Goal: Information Seeking & Learning: Learn about a topic

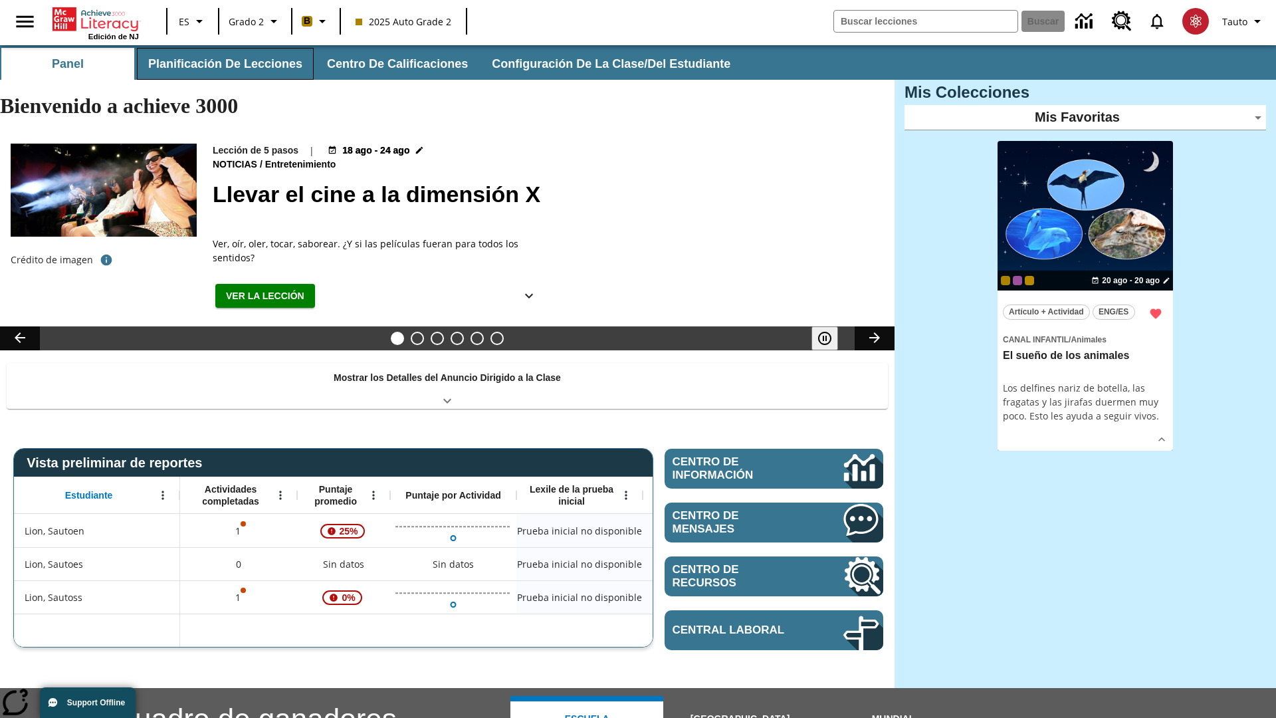
click at [223, 64] on button "Planificación de lecciones" at bounding box center [225, 64] width 177 height 32
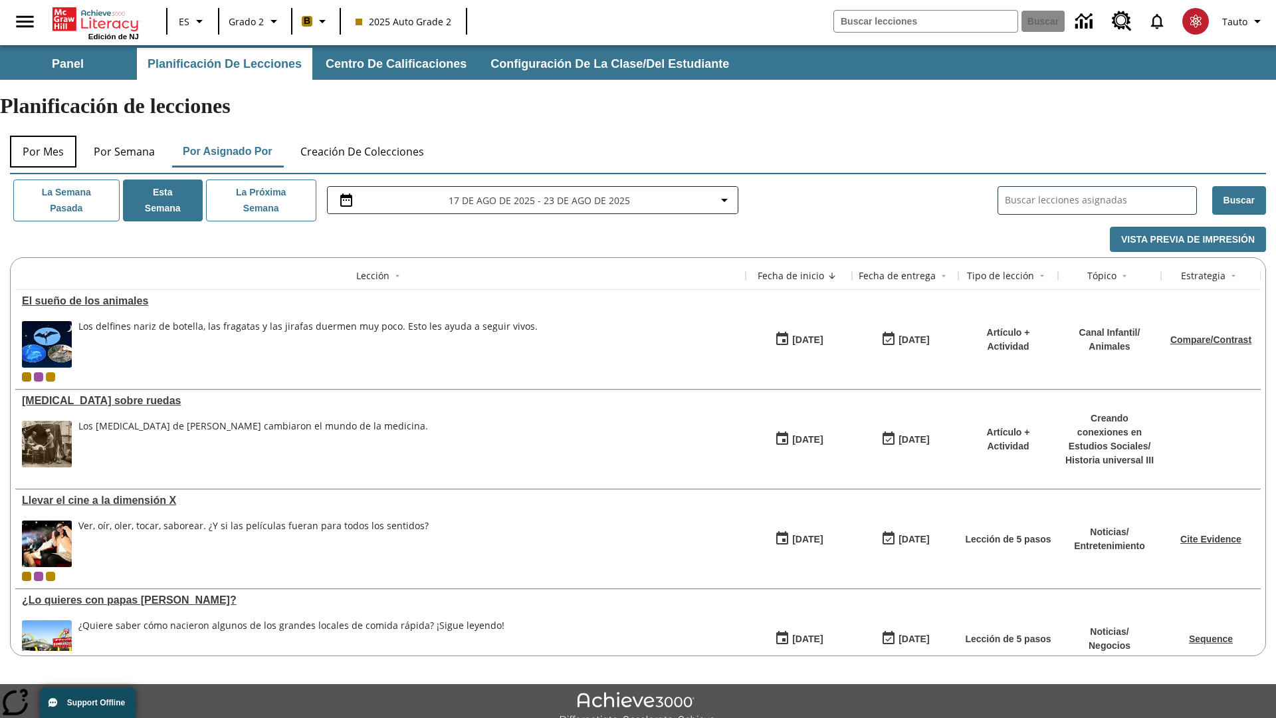
click at [43, 136] on button "Por mes" at bounding box center [43, 152] width 66 height 32
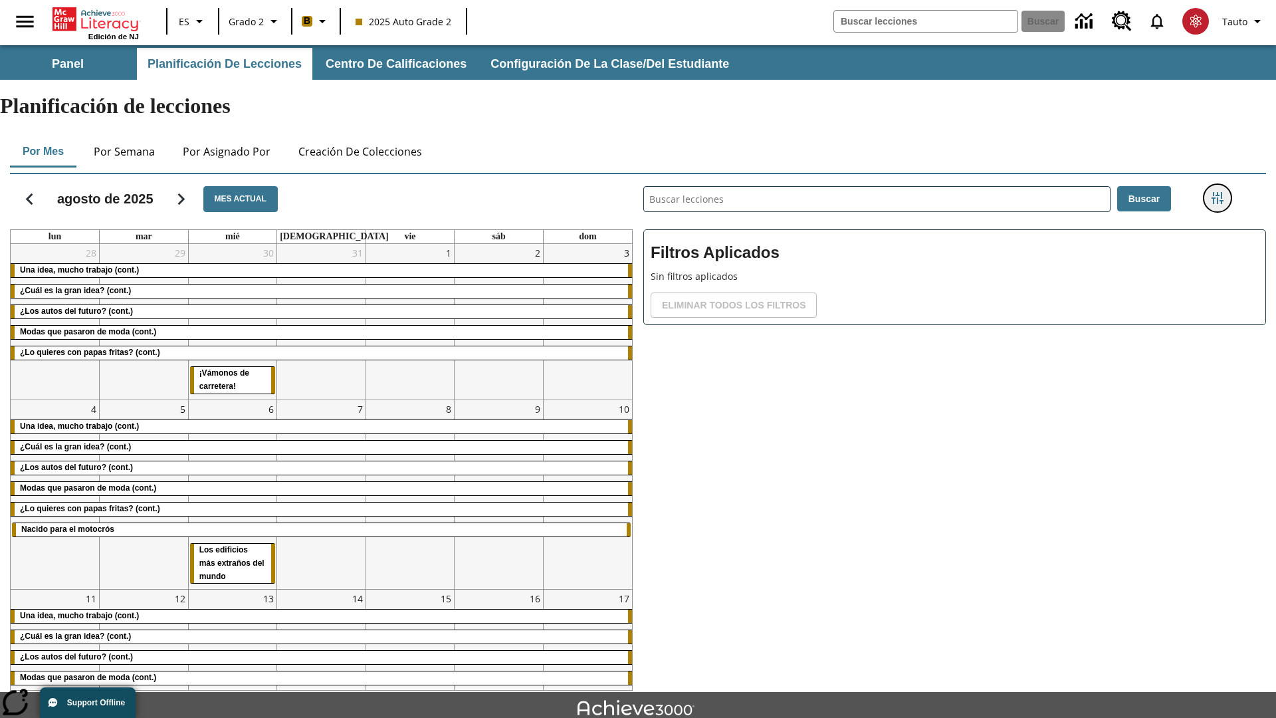
click at [1216, 192] on icon "Menú lateral de filtros" at bounding box center [1217, 198] width 12 height 12
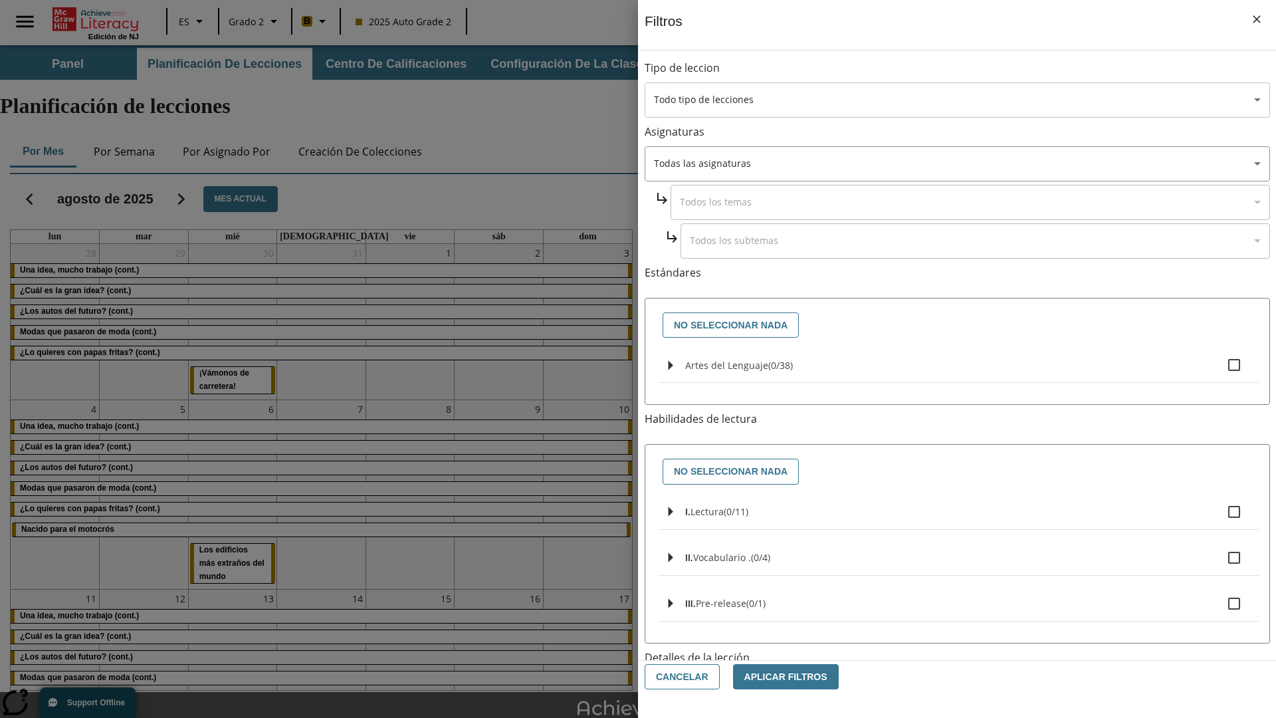
click at [957, 100] on body "[MEDICAL_DATA] al contenido principal Edición de NJ ES Grado 2 B 2025 Auto Grad…" at bounding box center [638, 411] width 1276 height 732
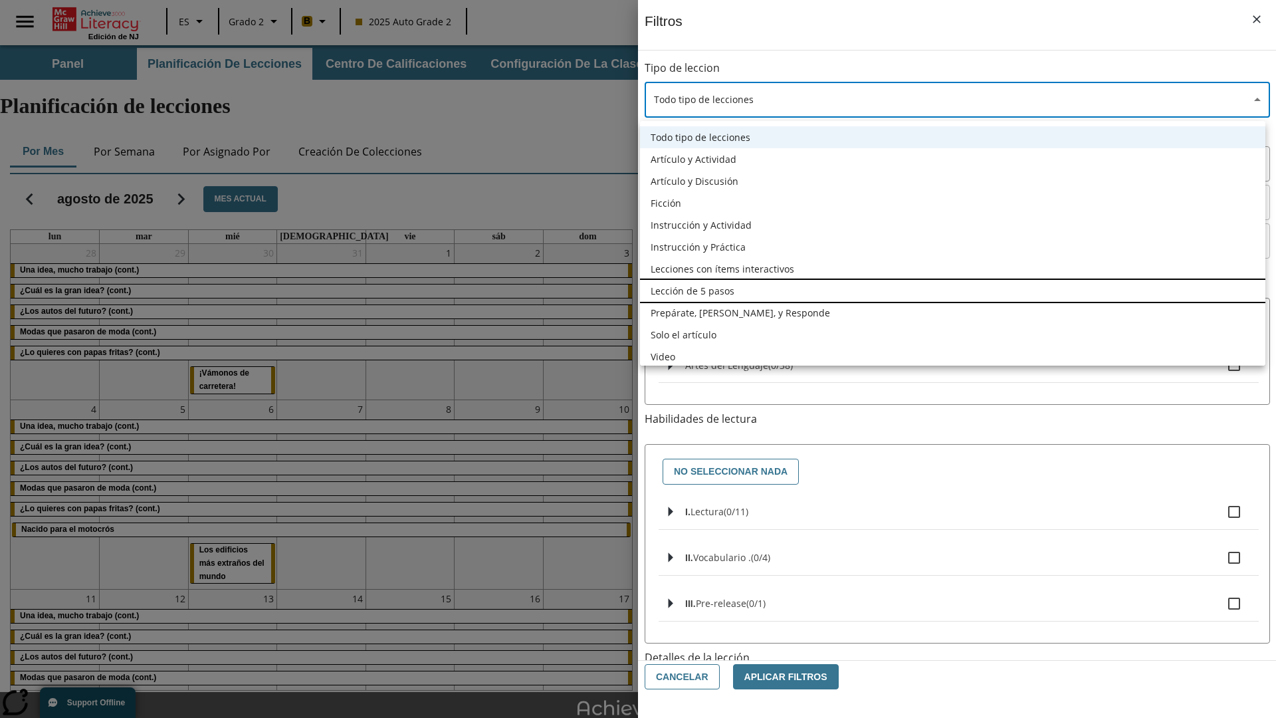
click at [952, 290] on li "Lección de 5 pasos" at bounding box center [952, 291] width 625 height 22
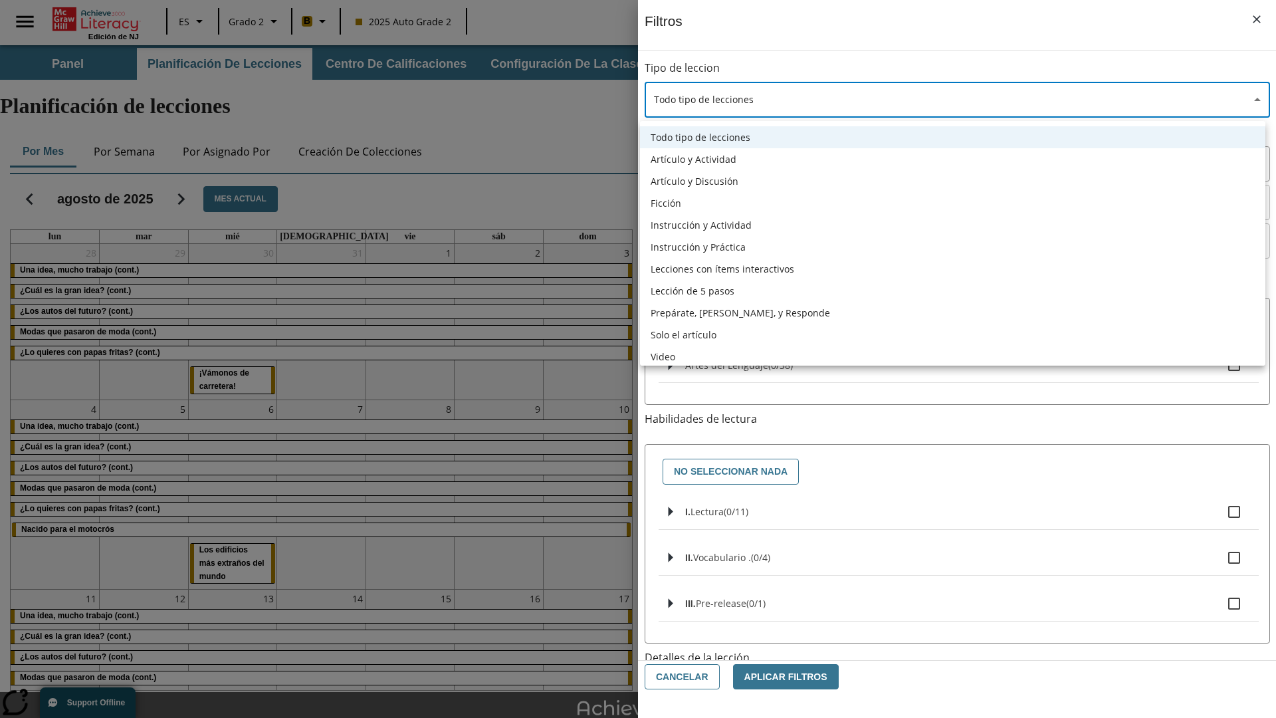
type input "1"
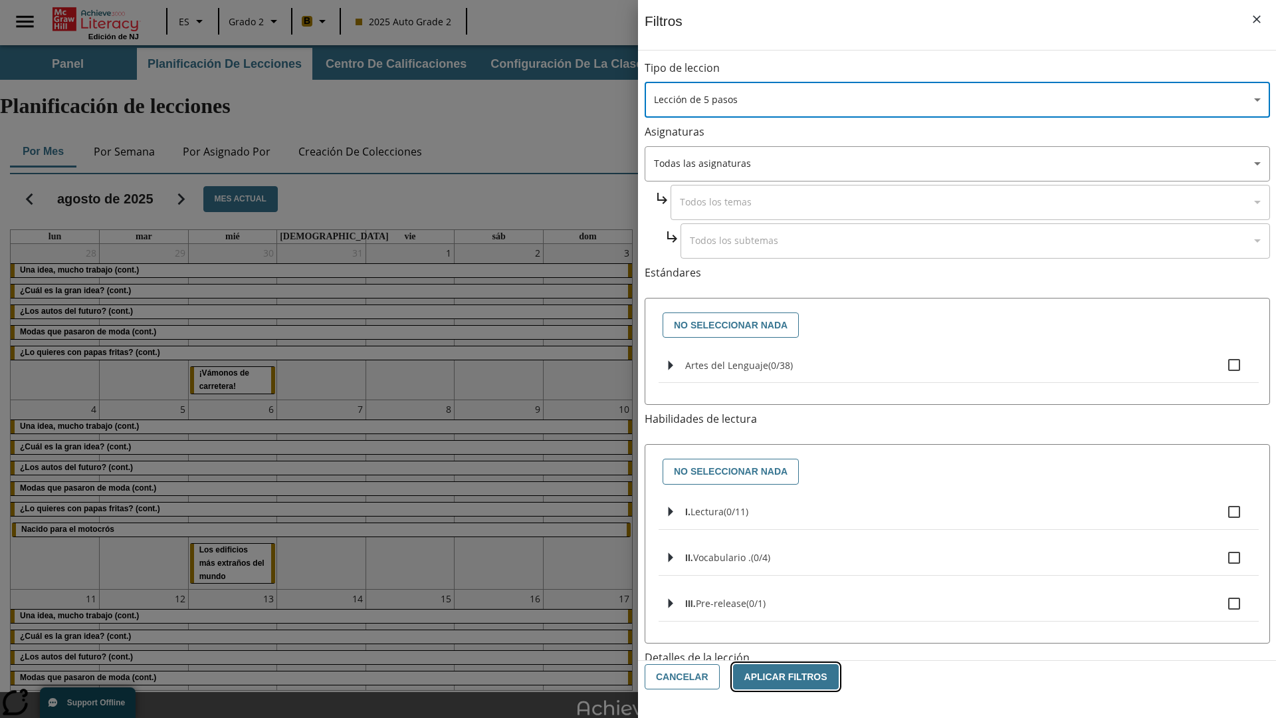
click at [778, 676] on button "Aplicar Filtros" at bounding box center [786, 677] width 106 height 26
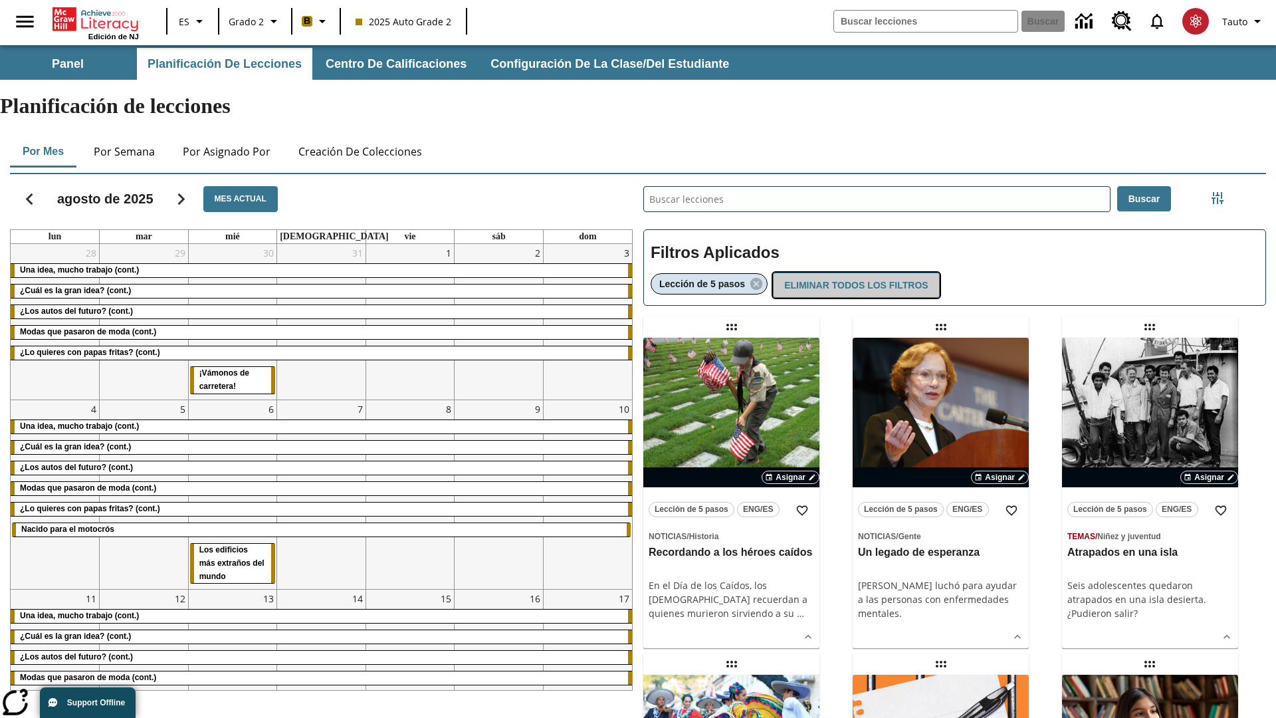
click at [853, 272] on button "Eliminar todos los filtros" at bounding box center [856, 285] width 166 height 26
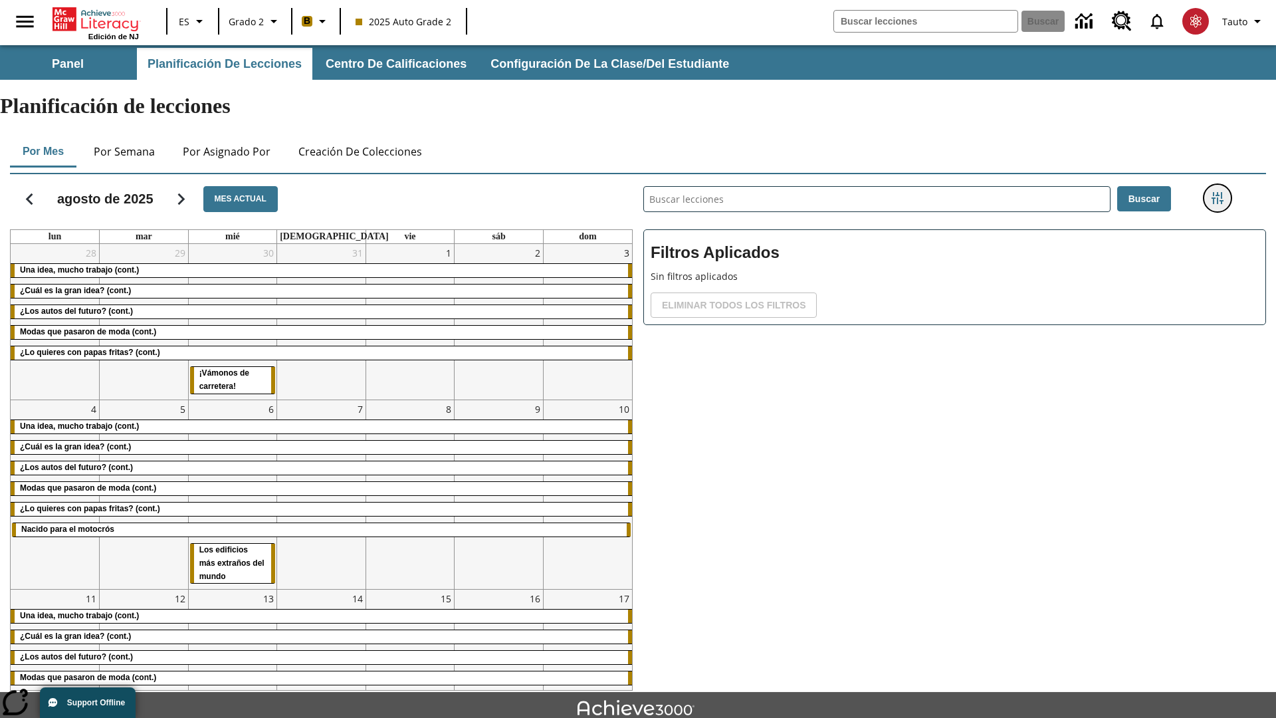
click at [1216, 192] on icon "Menú lateral de filtros" at bounding box center [1217, 198] width 12 height 12
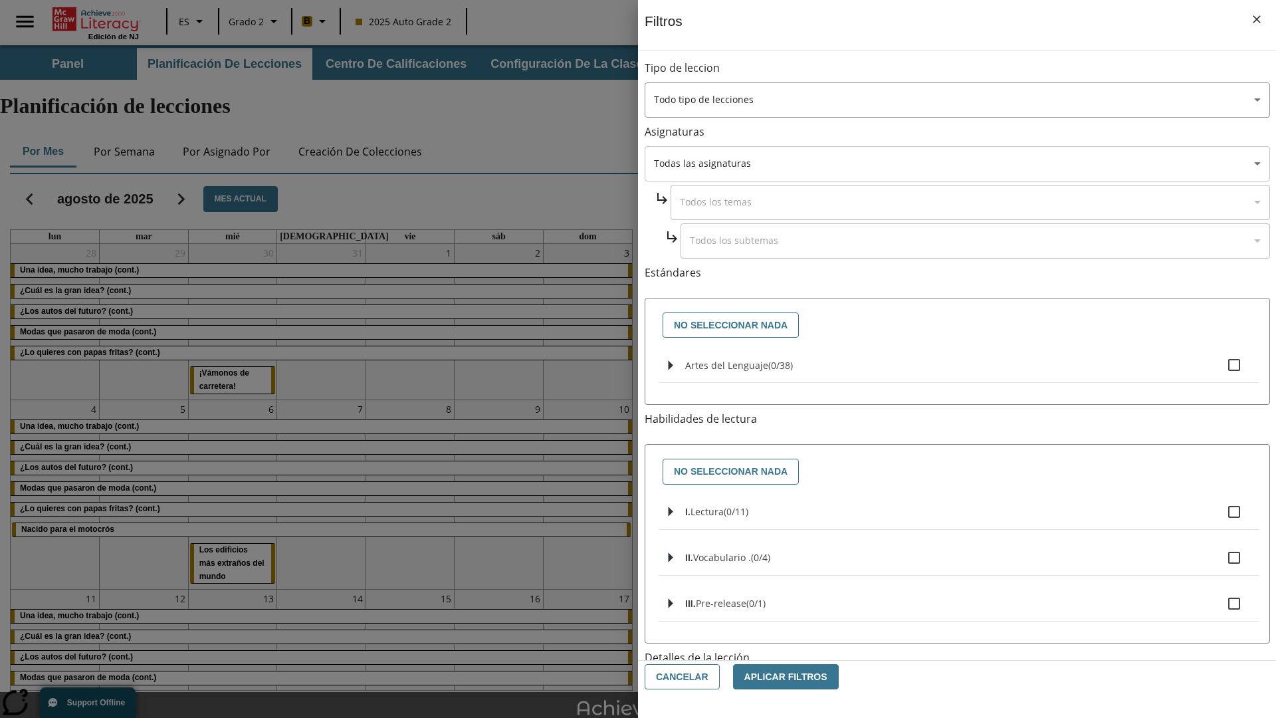
click at [957, 163] on body "[MEDICAL_DATA] al contenido principal Edición de NJ ES Grado 2 B 2025 Auto Grad…" at bounding box center [638, 411] width 1276 height 732
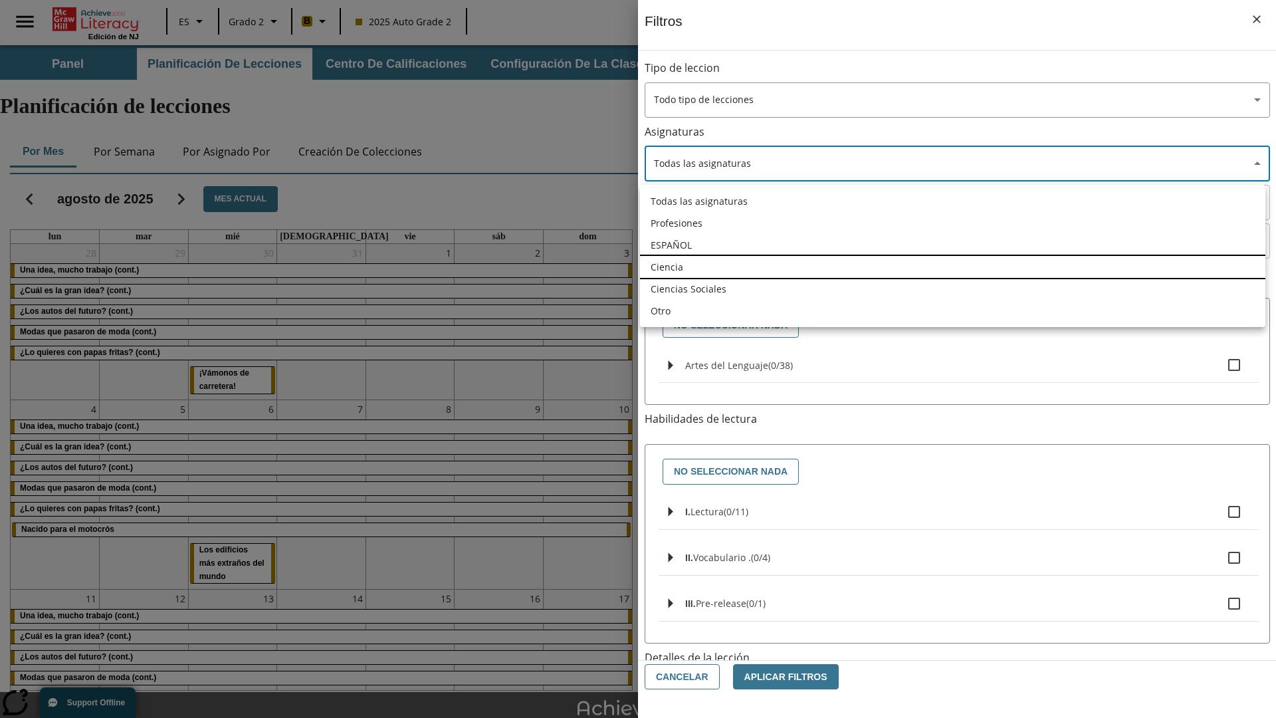
click at [952, 266] on li "Ciencia" at bounding box center [952, 267] width 625 height 22
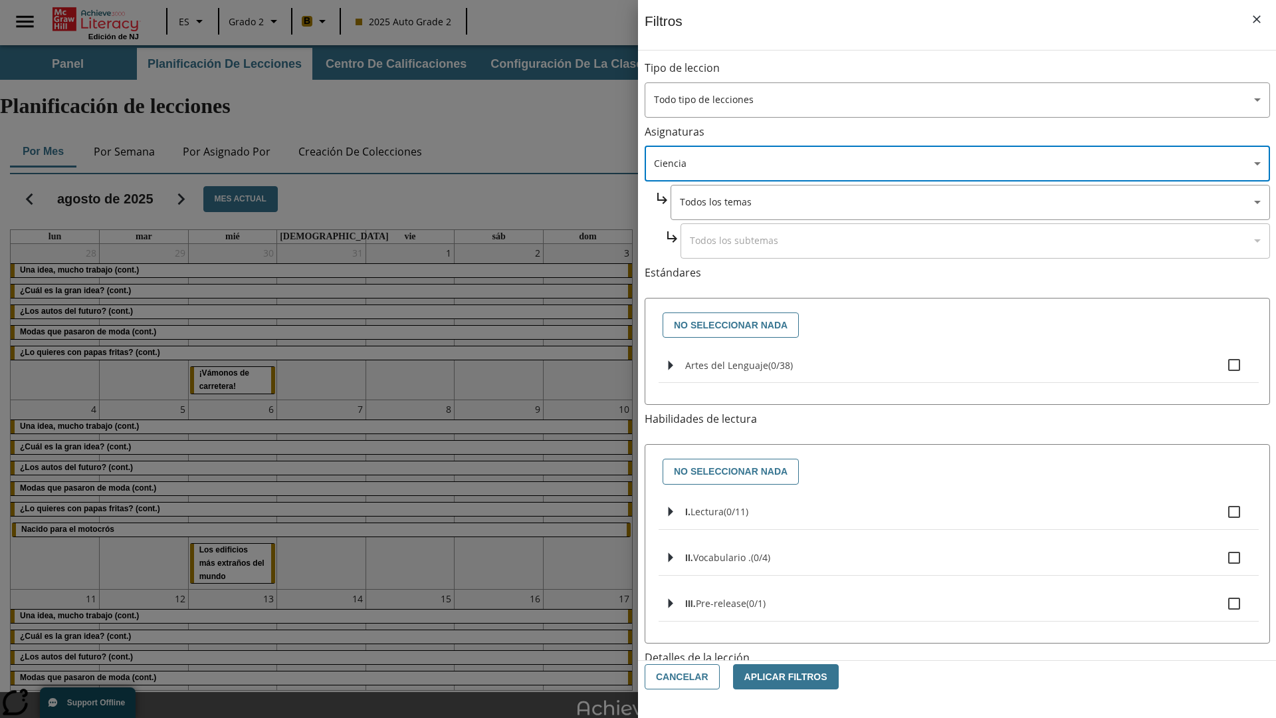
type input "2"
click at [778, 676] on button "Aplicar Filtros" at bounding box center [786, 677] width 106 height 26
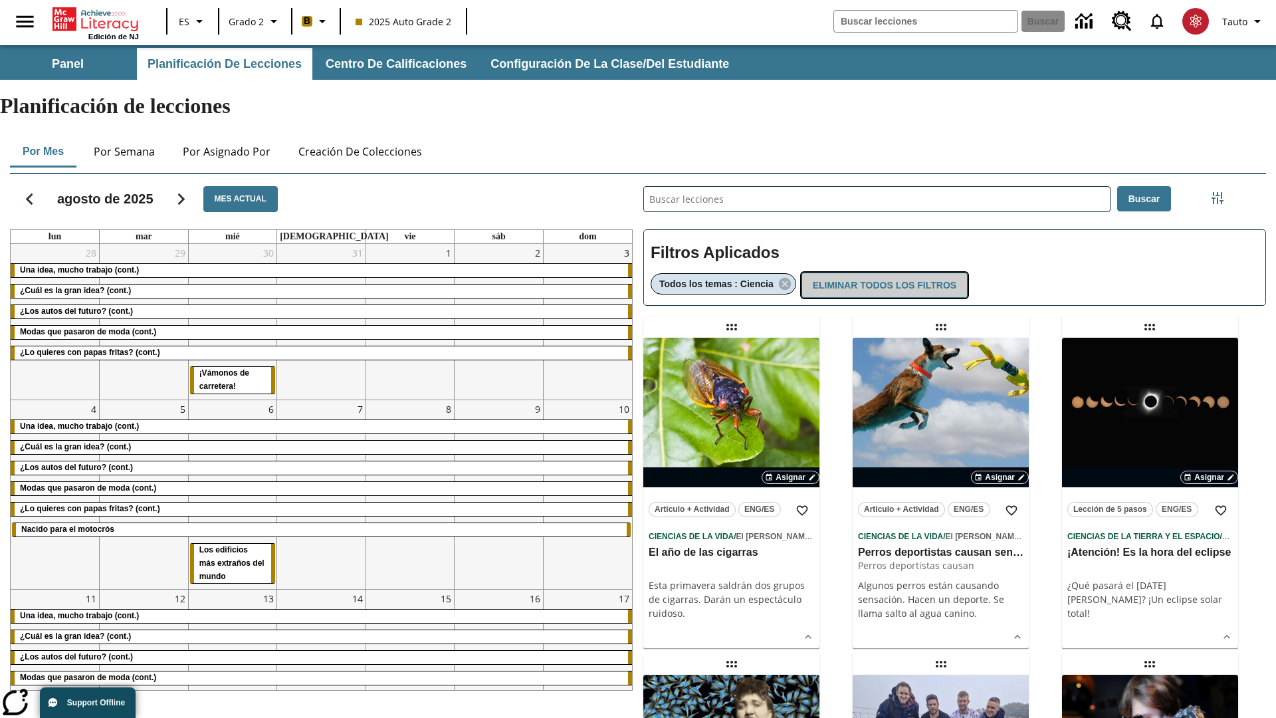
click at [882, 272] on button "Eliminar todos los filtros" at bounding box center [884, 285] width 166 height 26
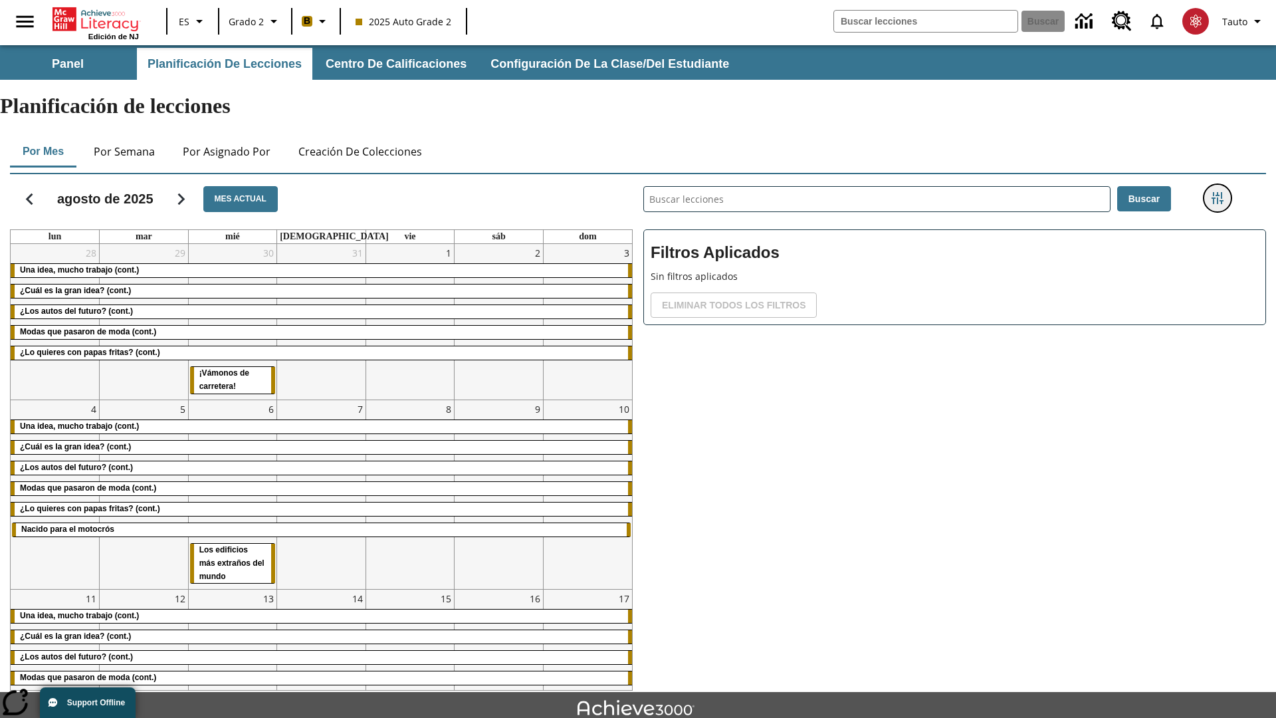
click at [1216, 192] on icon "Menú lateral de filtros" at bounding box center [1217, 198] width 12 height 12
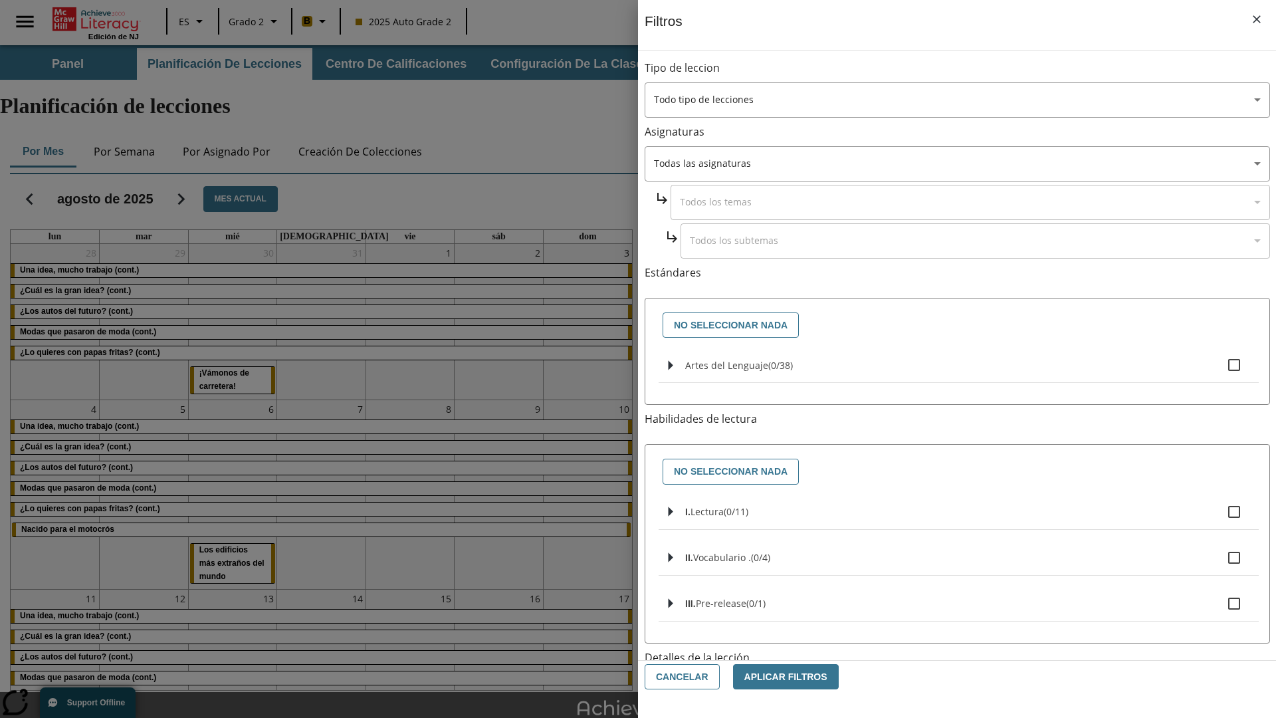
click at [768, 365] on span "Artes del Lenguaje" at bounding box center [780, 365] width 25 height 13
click at [1220, 365] on input "Artes del Lenguaje ( 0 / 38 )" at bounding box center [1234, 365] width 28 height 28
checkbox input "true"
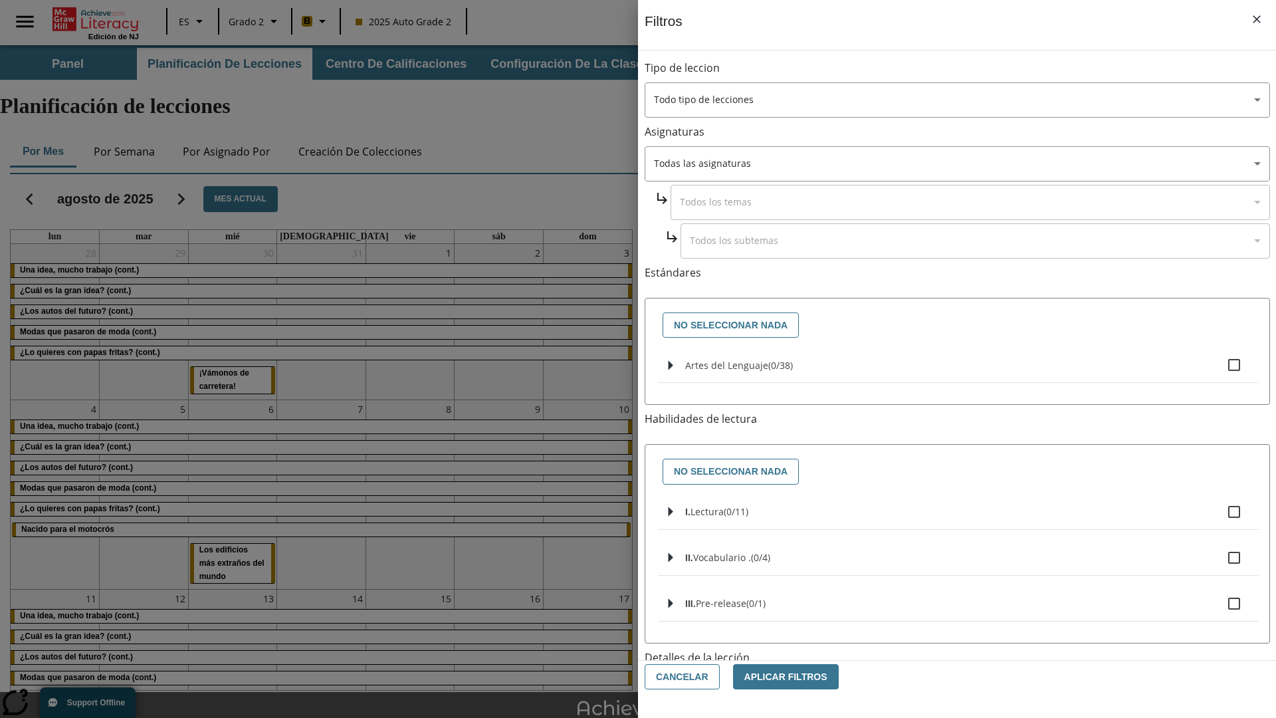
checkbox input "true"
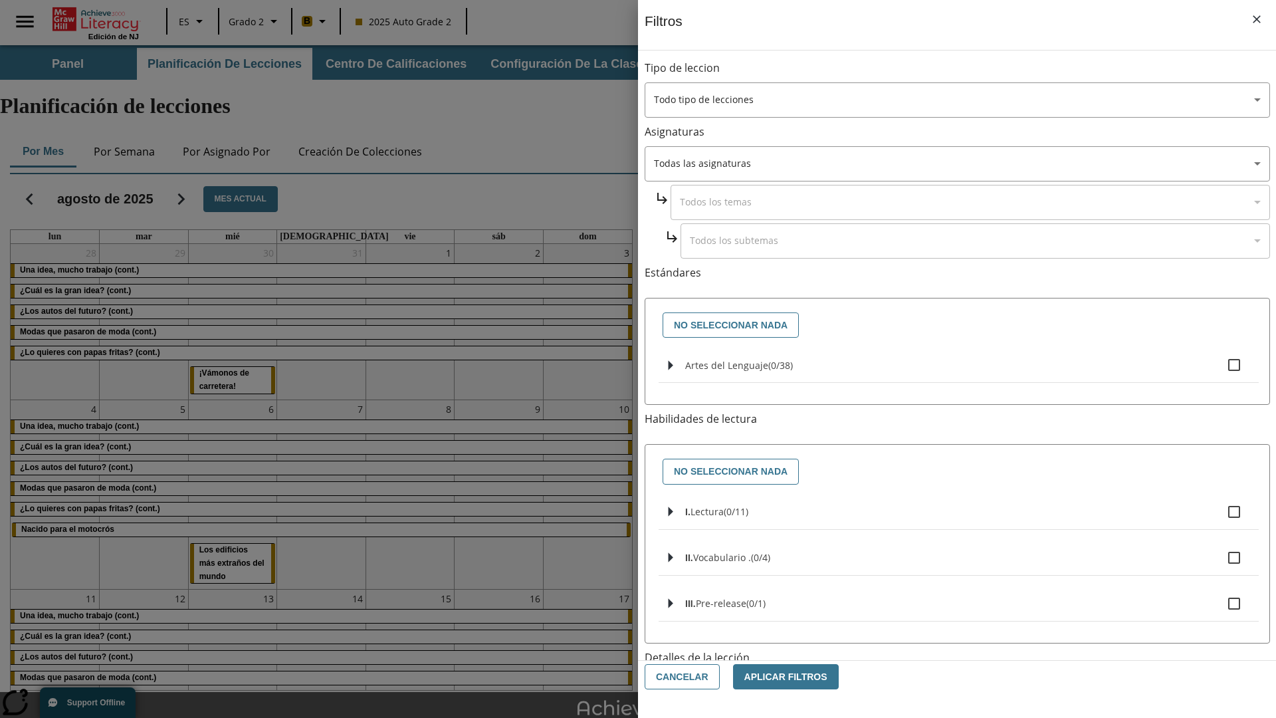
checkbox input "true"
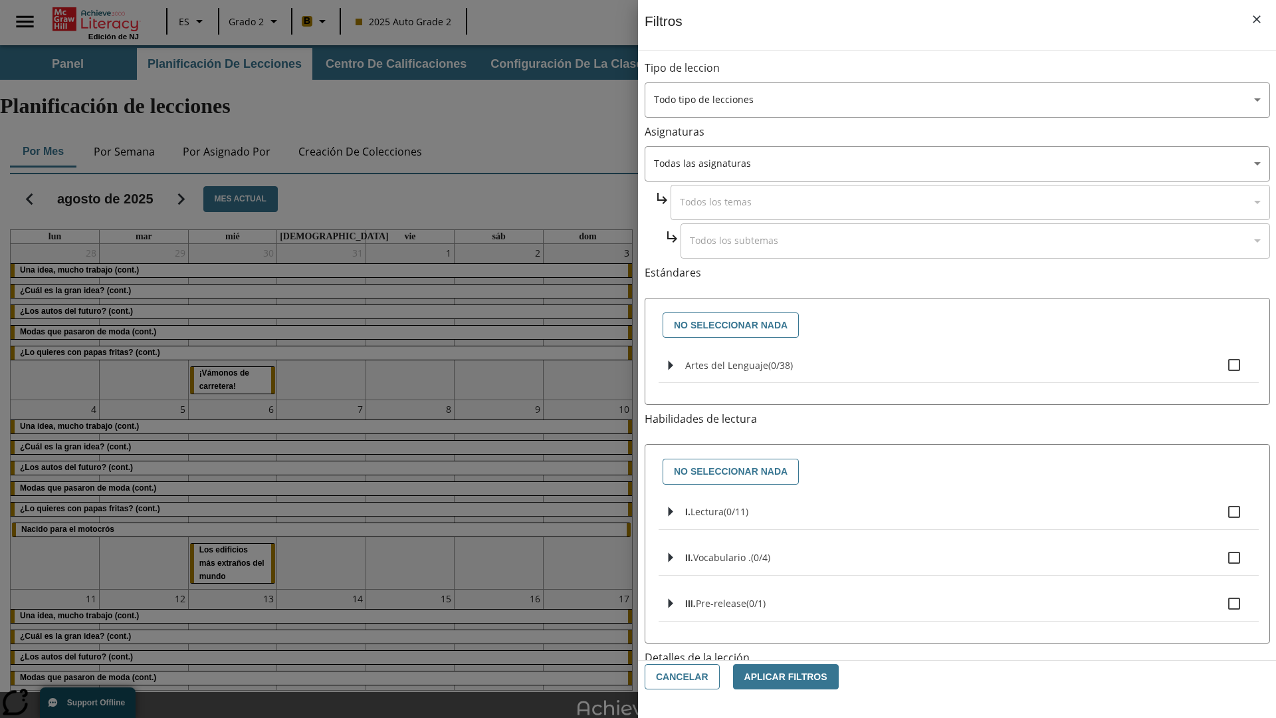
checkbox input "true"
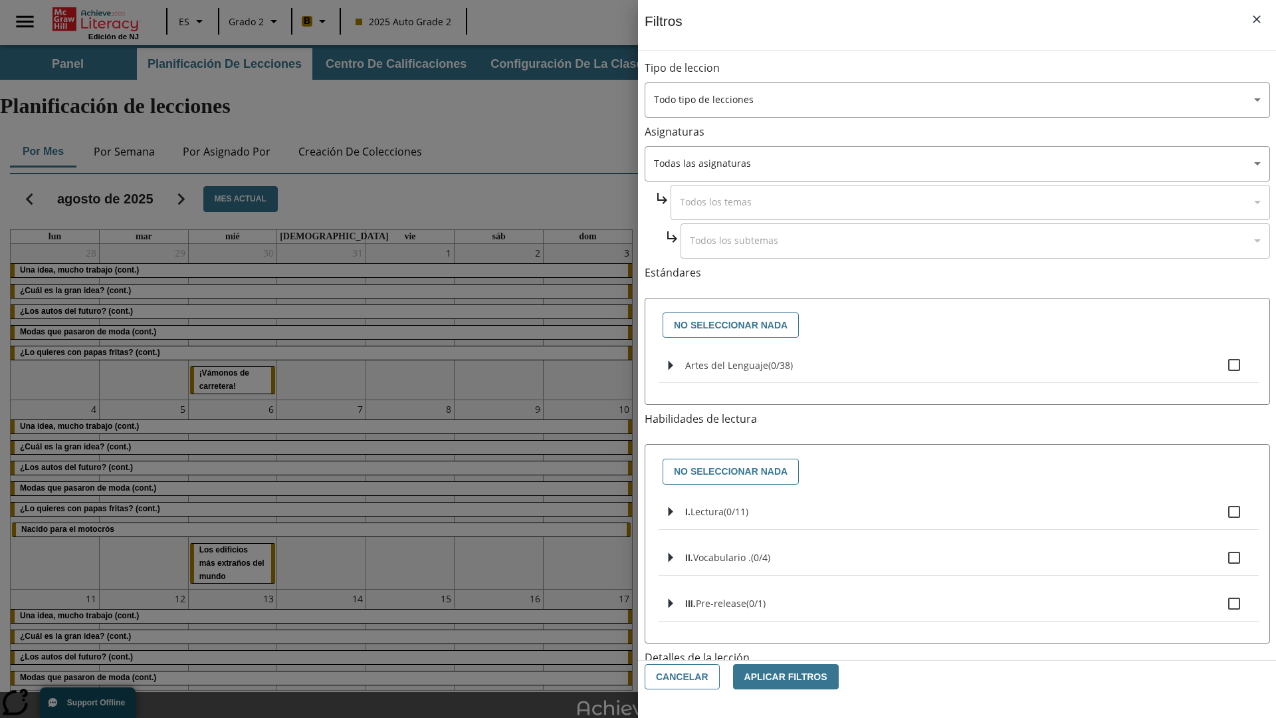
checkbox input "true"
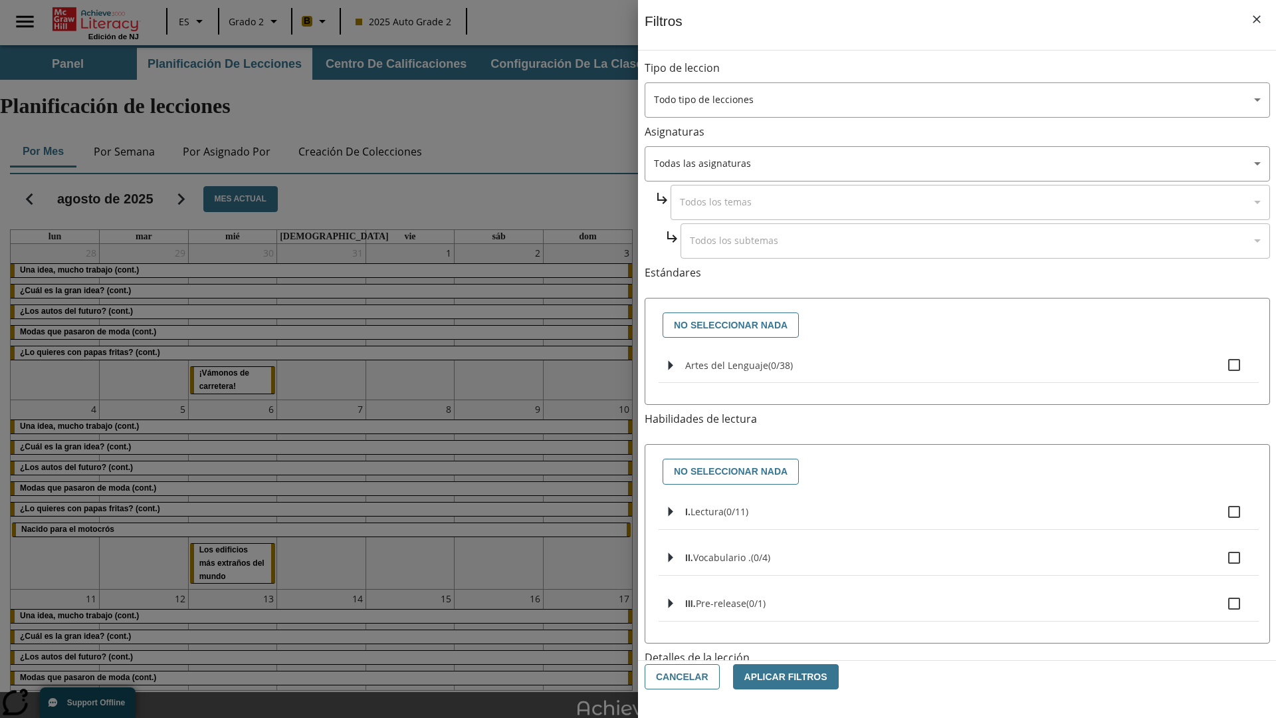
checkbox input "true"
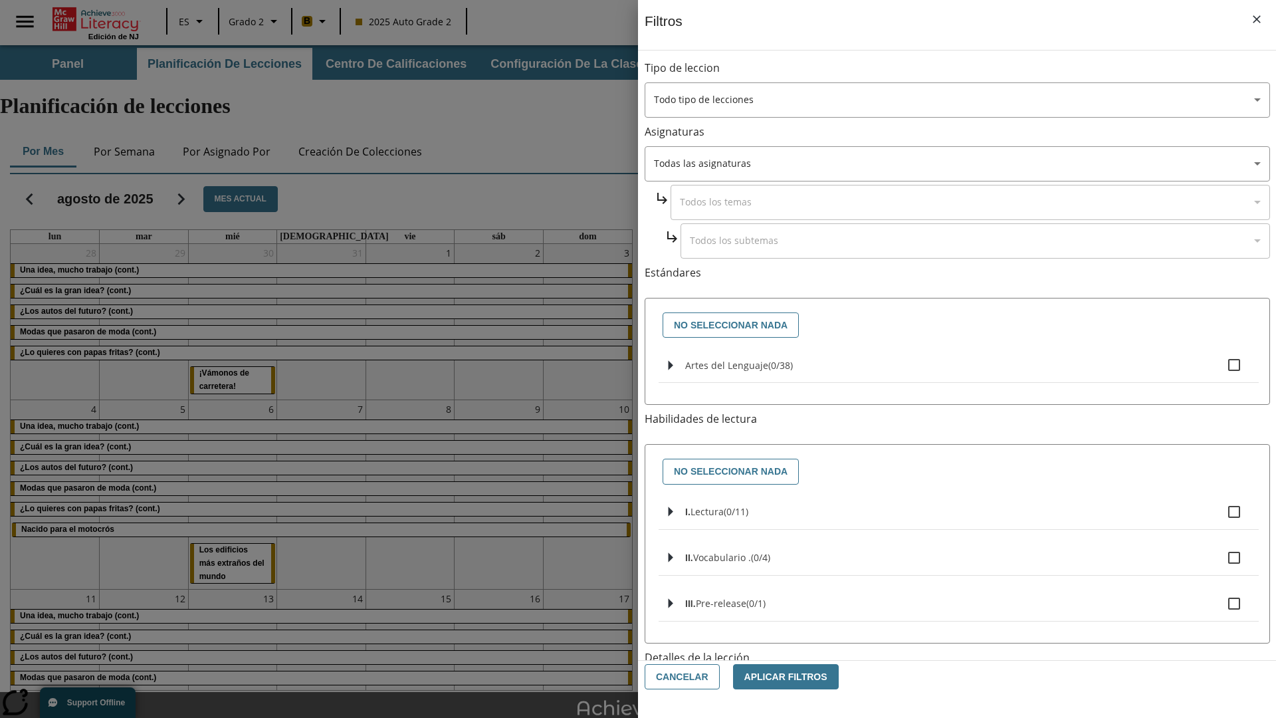
checkbox input "true"
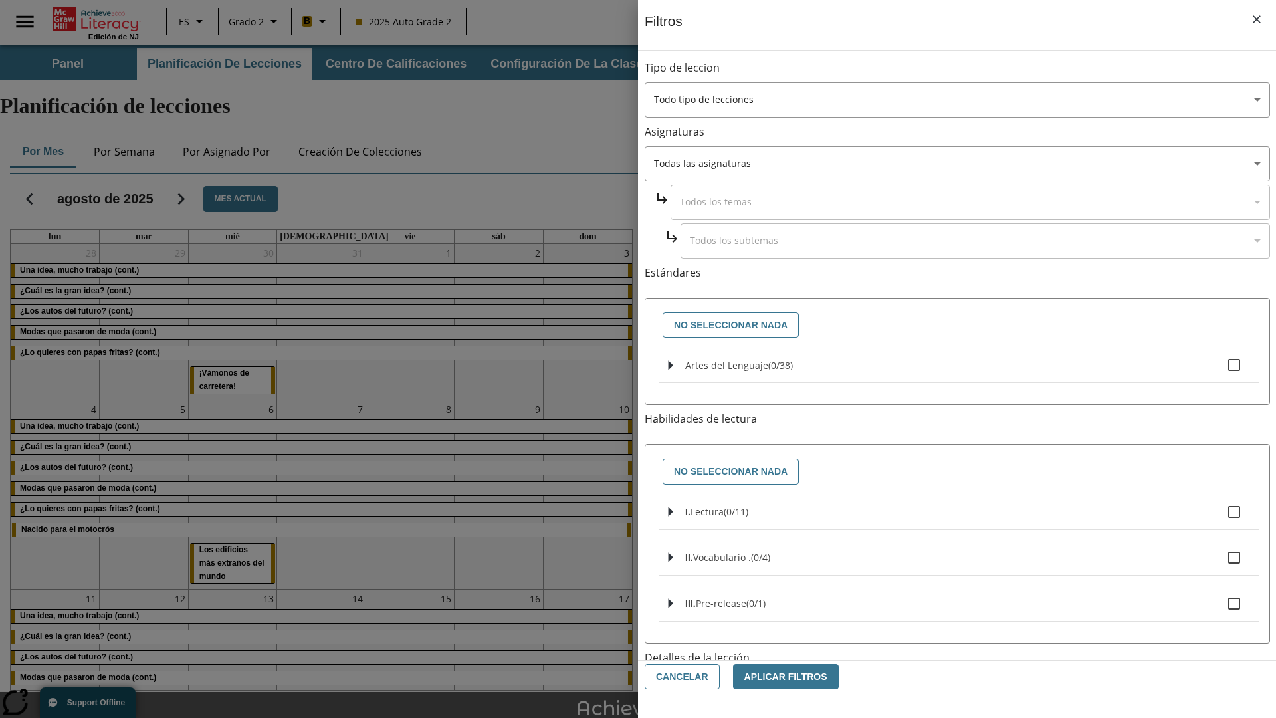
checkbox input "true"
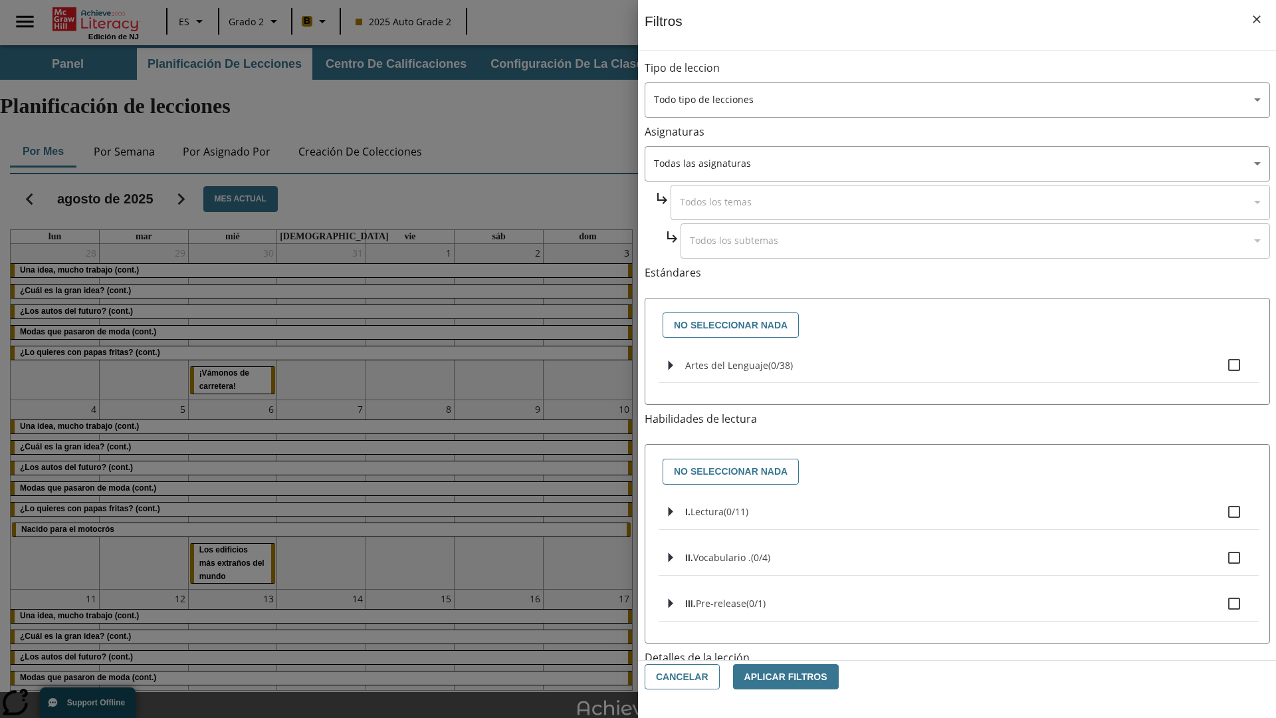
checkbox input "true"
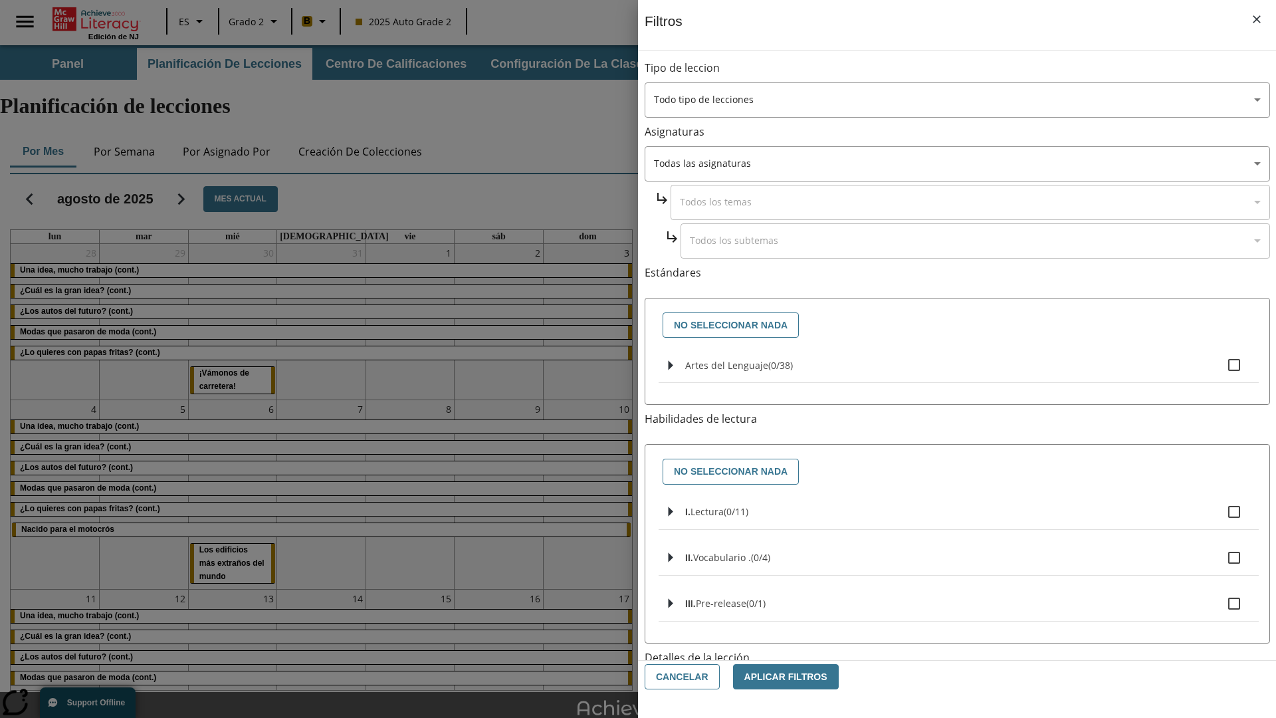
checkbox input "true"
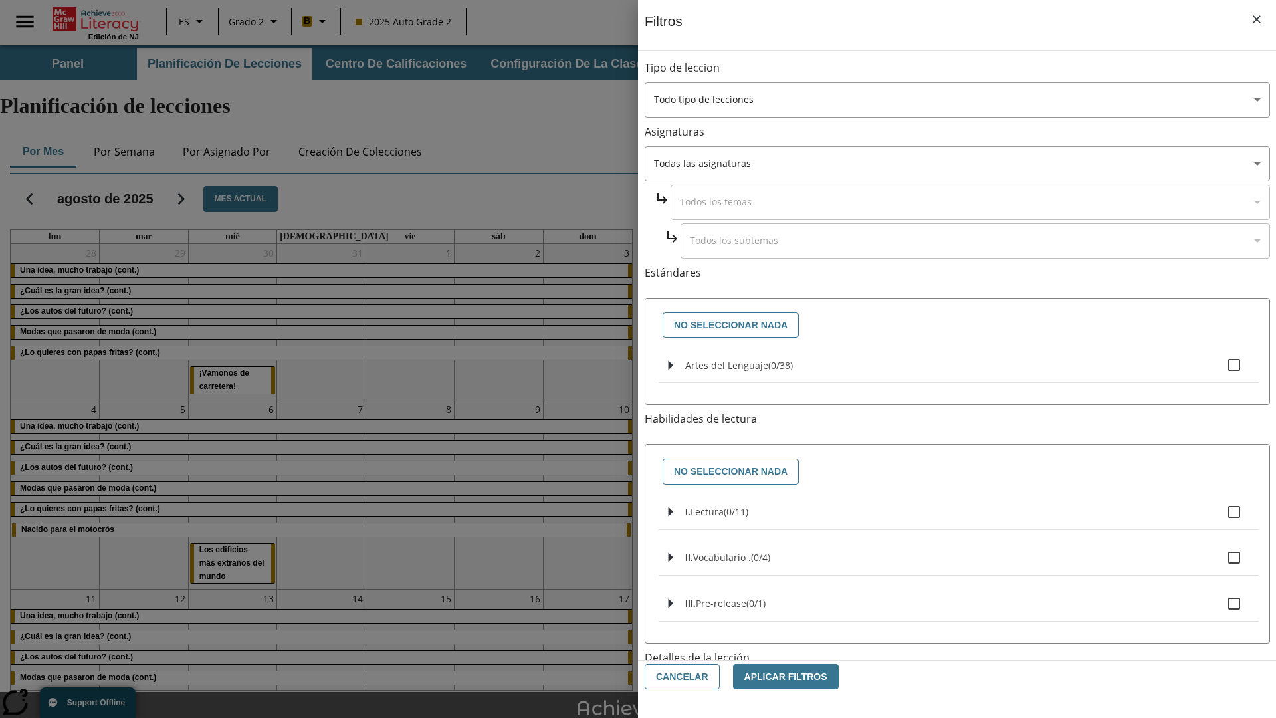
checkbox input "true"
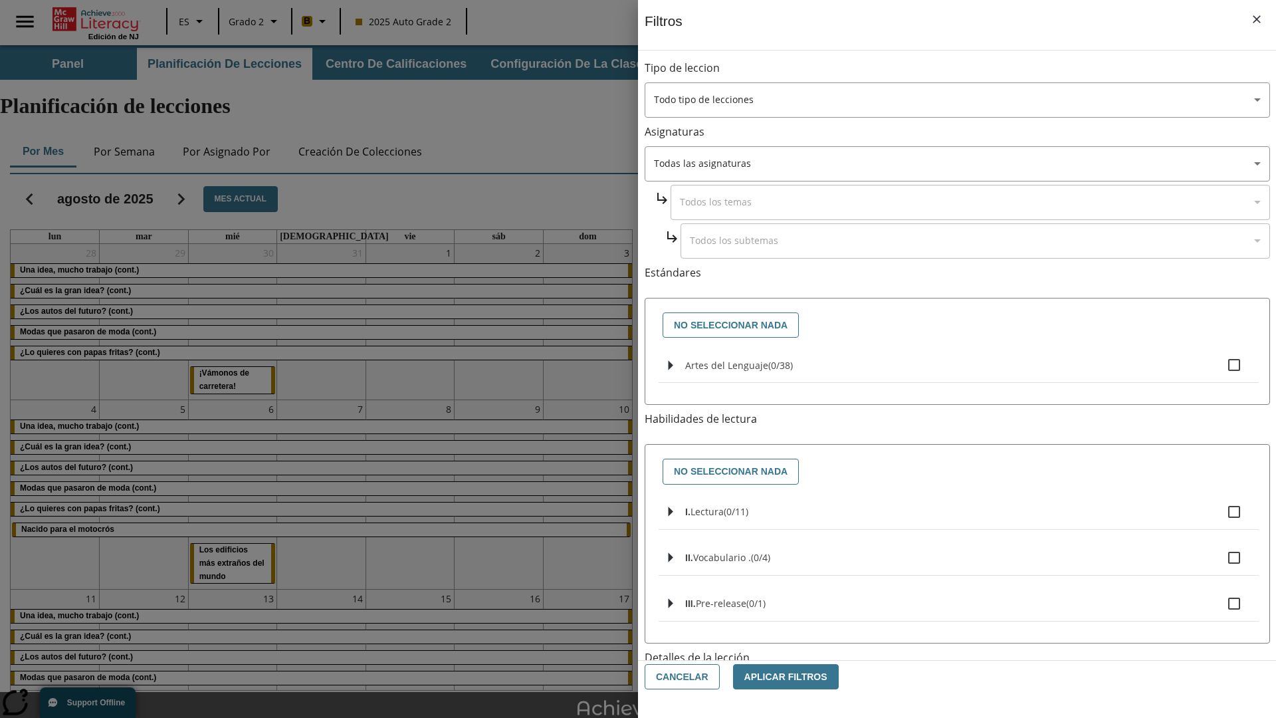
checkbox input "true"
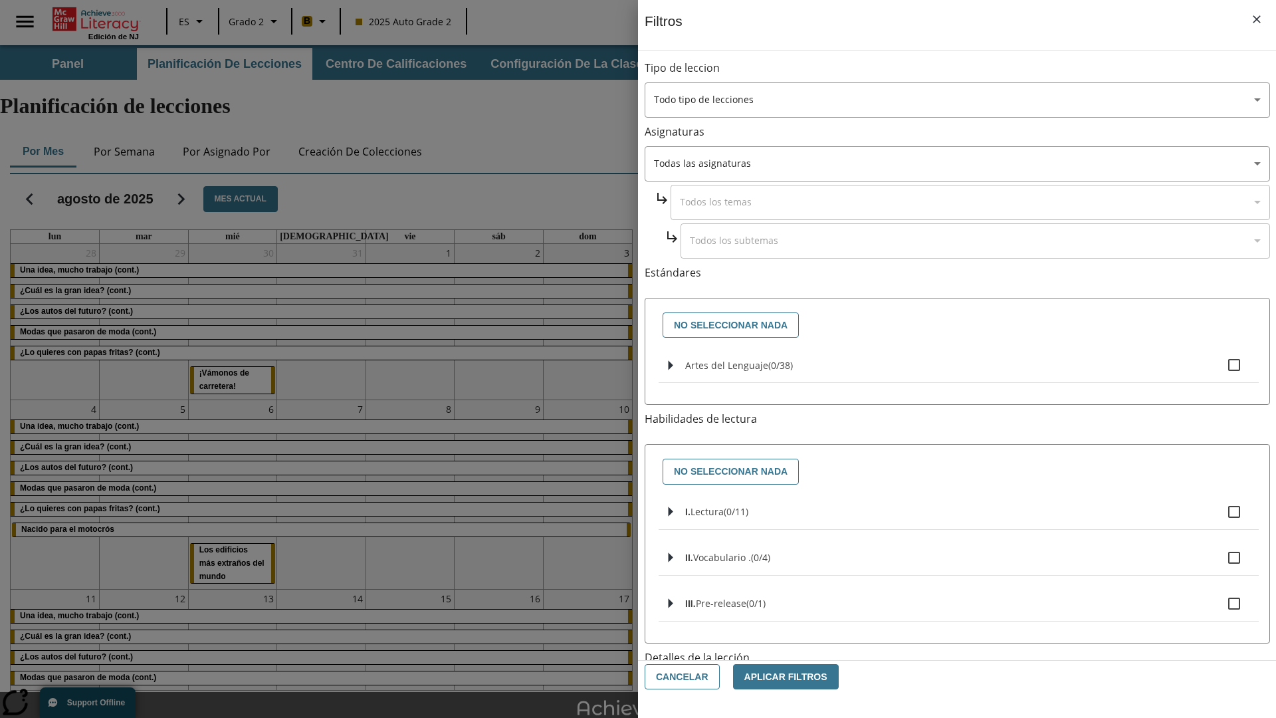
checkbox input "true"
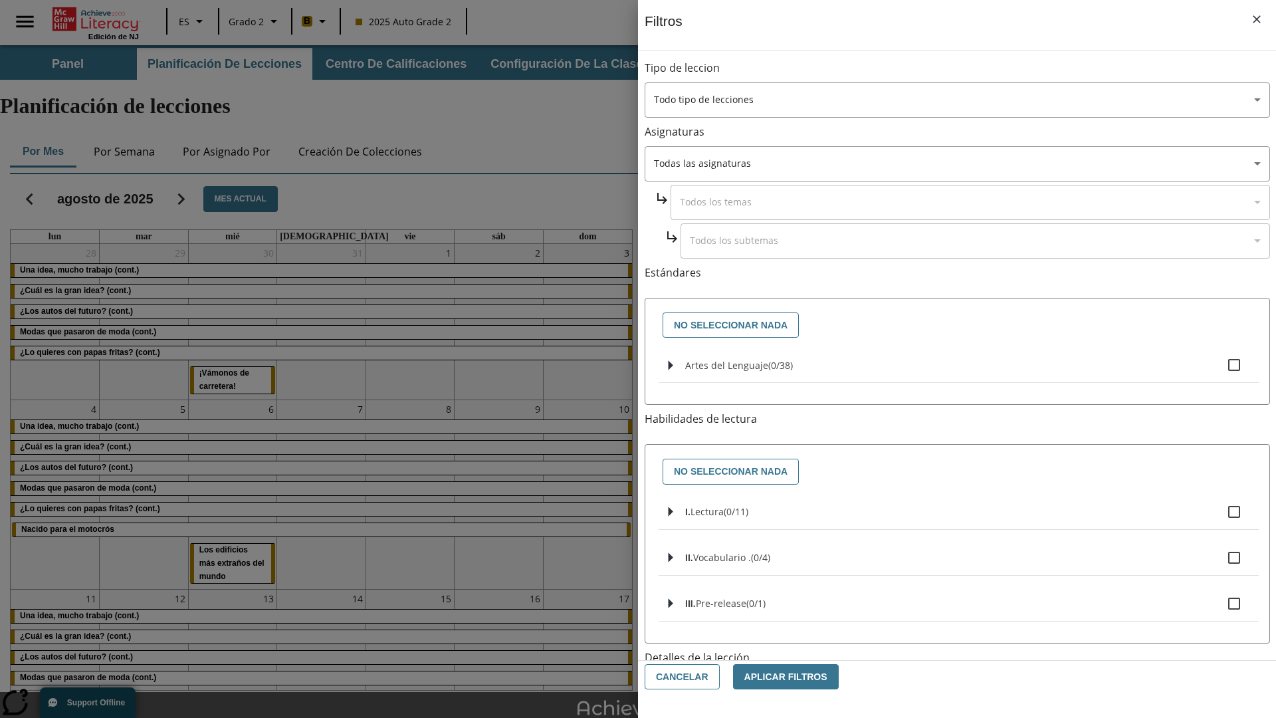
checkbox input "true"
click at [778, 676] on button "Aplicar Filtros" at bounding box center [786, 677] width 106 height 26
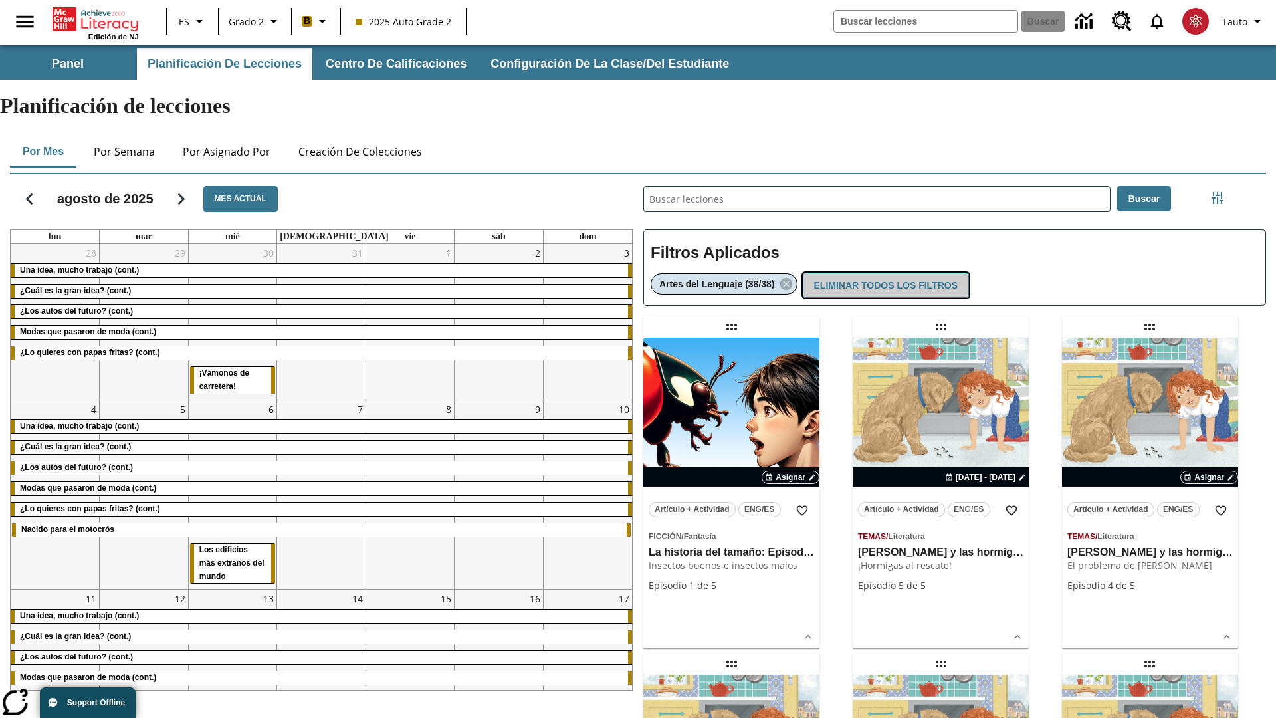
click at [884, 272] on button "Eliminar todos los filtros" at bounding box center [886, 285] width 166 height 26
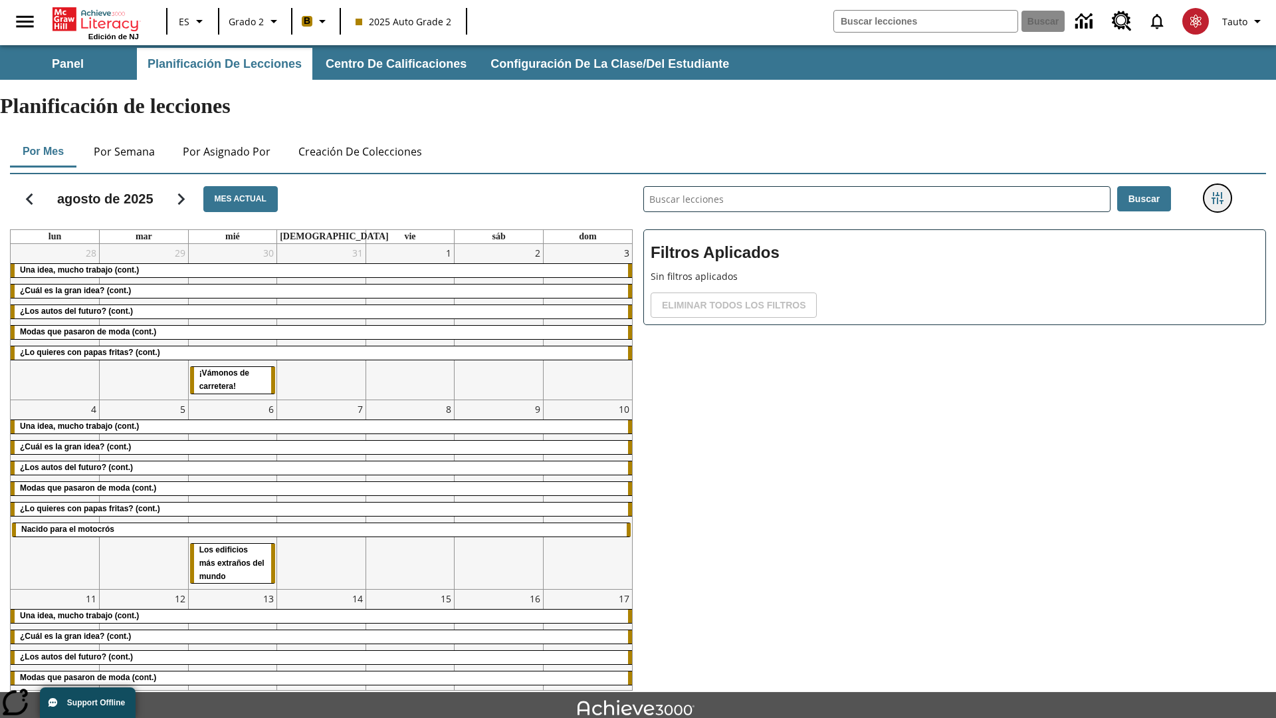
click at [1216, 192] on icon "Menú lateral de filtros" at bounding box center [1217, 198] width 12 height 12
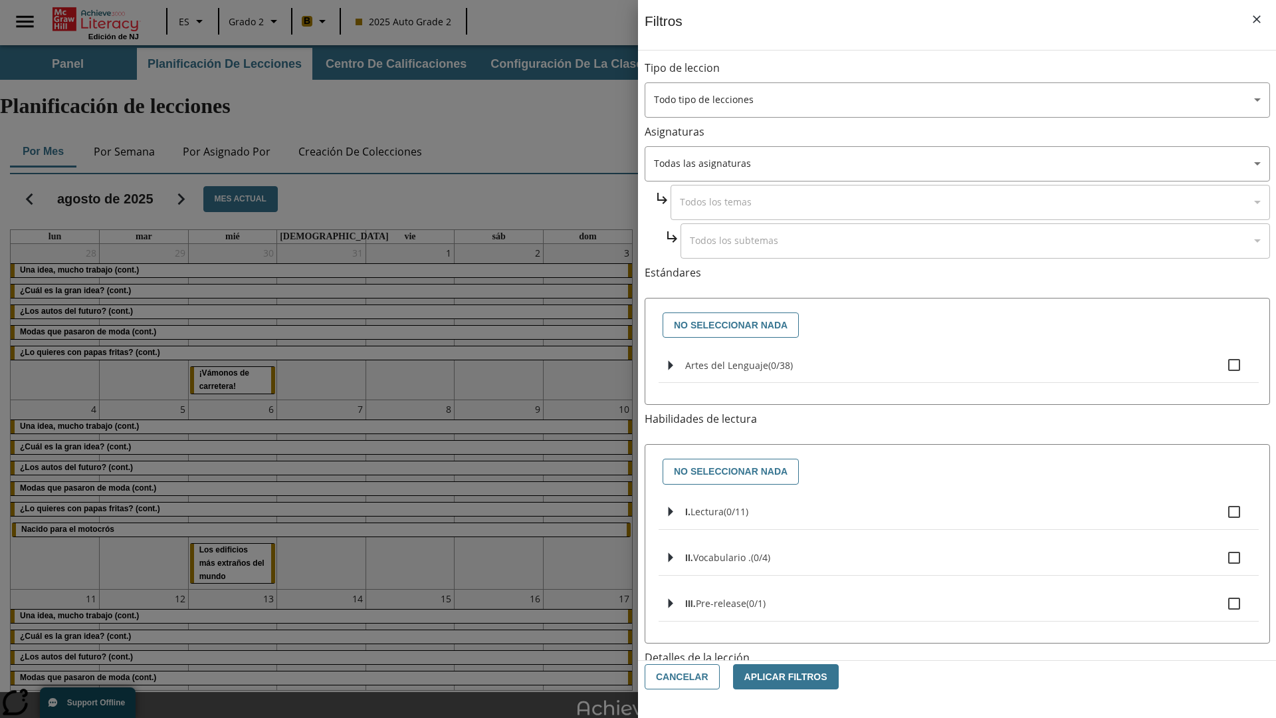
click at [958, 512] on label "I. Lectura ( 0 / 11 )" at bounding box center [966, 512] width 563 height 28
click at [1220, 512] on input "I. Lectura ( 0 / 11 )" at bounding box center [1234, 512] width 28 height 28
checkbox input "true"
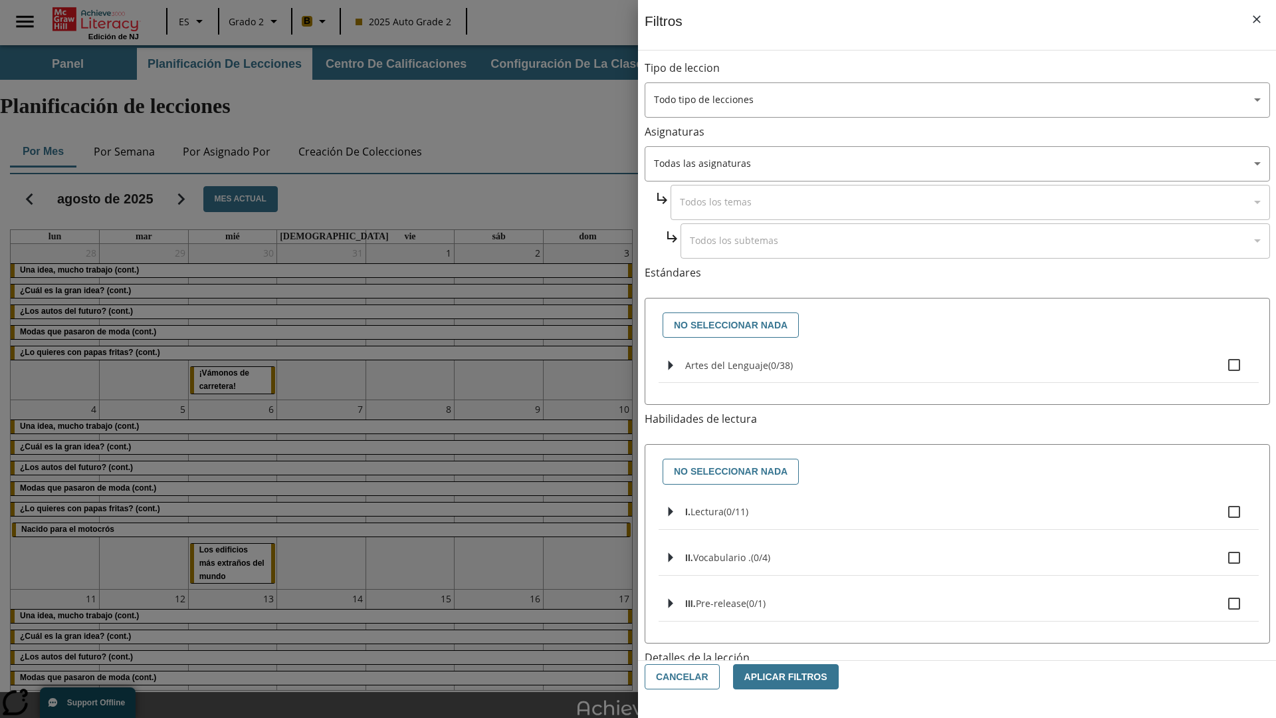
checkbox input "true"
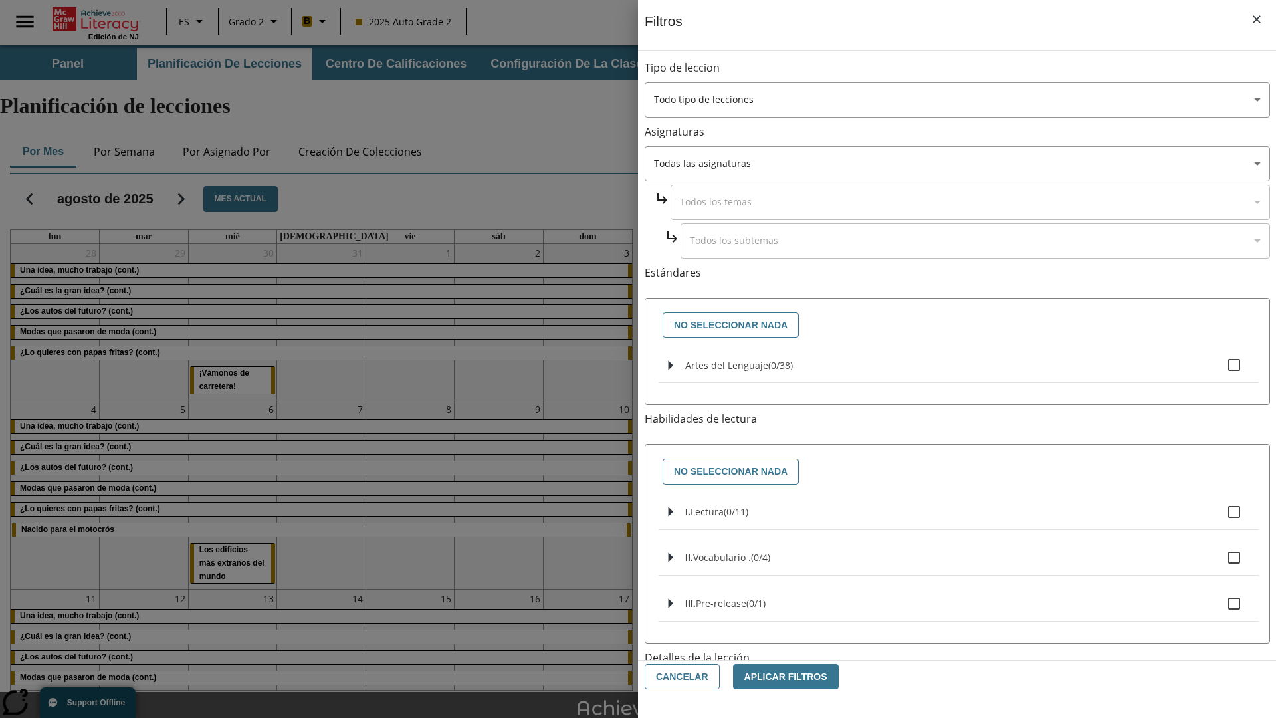
checkbox input "true"
click at [778, 676] on button "Aplicar Filtros" at bounding box center [786, 677] width 106 height 26
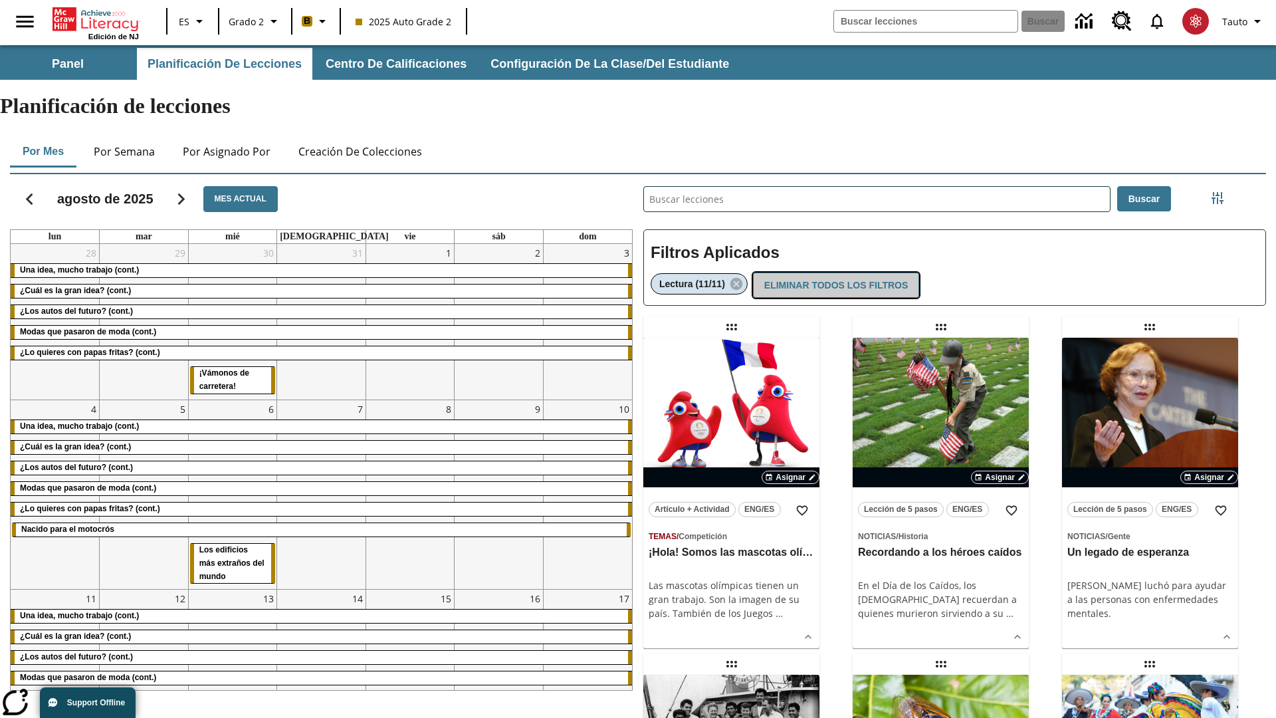
click at [834, 272] on button "Eliminar todos los filtros" at bounding box center [836, 285] width 166 height 26
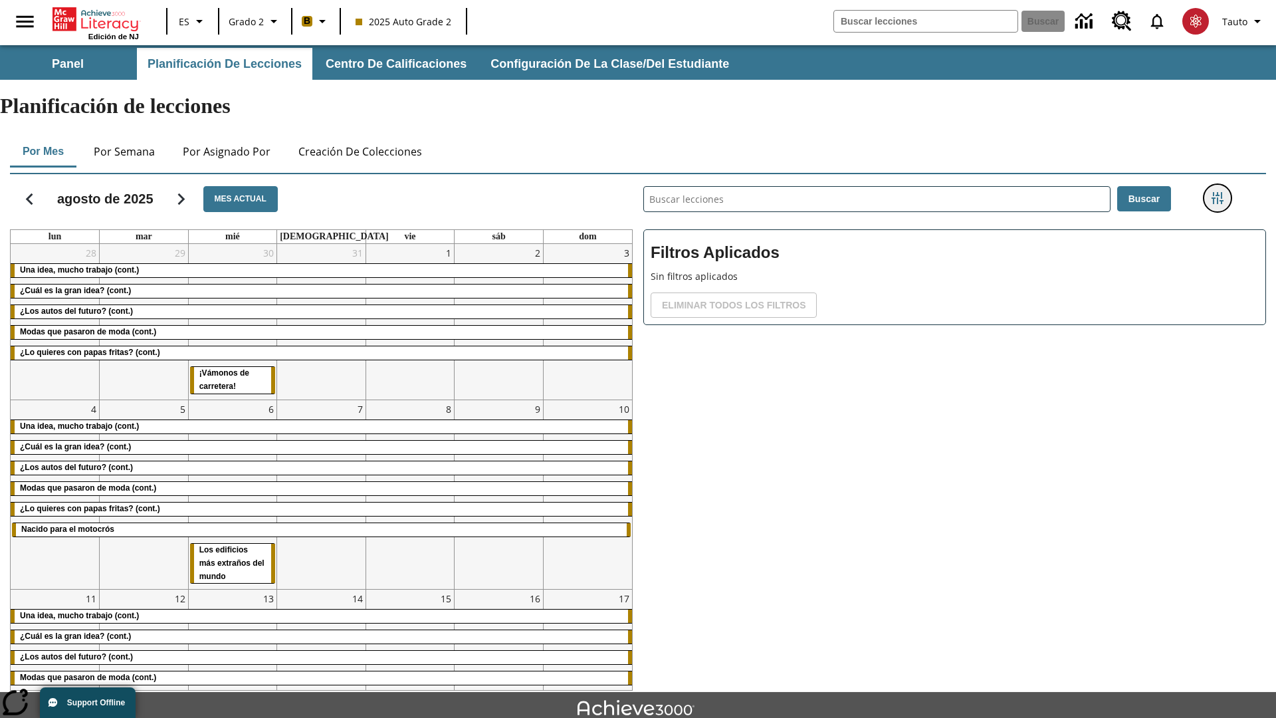
click at [1216, 192] on icon "Menú lateral de filtros" at bounding box center [1217, 198] width 12 height 12
